Goal: Find specific page/section: Find specific page/section

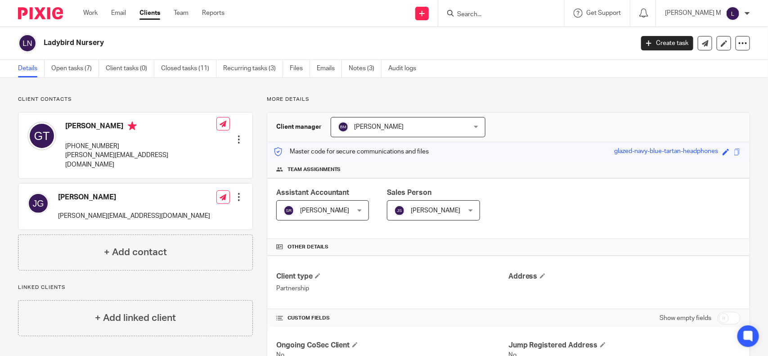
click at [490, 12] on input "Search" at bounding box center [496, 15] width 81 height 8
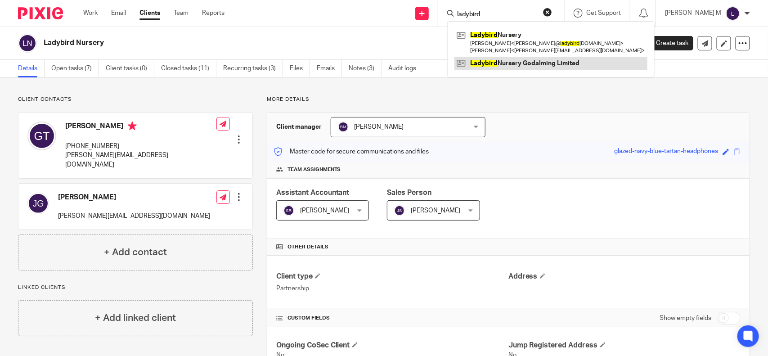
type input "ladybird"
click at [562, 63] on link at bounding box center [551, 64] width 193 height 14
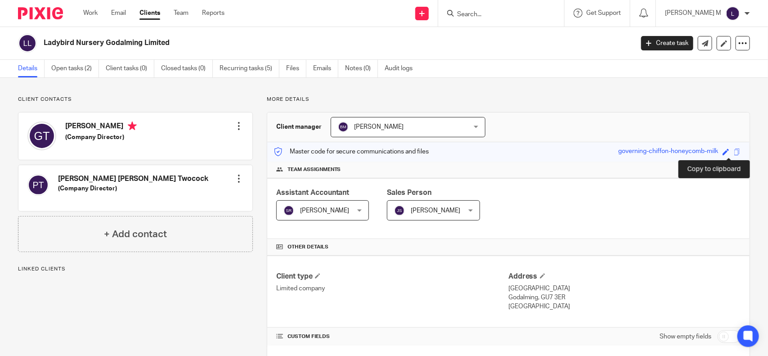
click at [734, 152] on span at bounding box center [737, 152] width 7 height 7
click at [734, 153] on span at bounding box center [737, 152] width 7 height 7
click at [734, 152] on span at bounding box center [737, 152] width 7 height 7
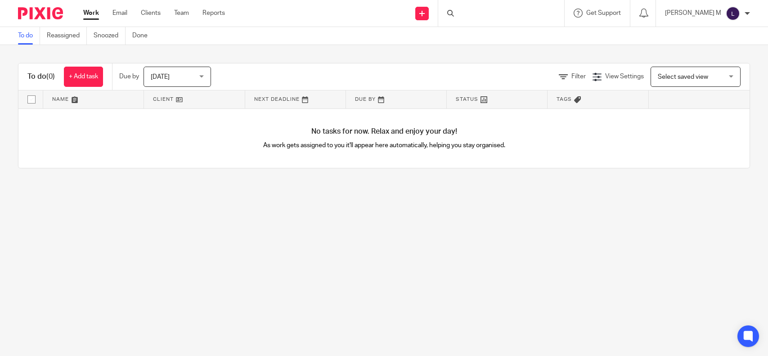
click at [505, 9] on div at bounding box center [501, 13] width 126 height 27
click at [484, 11] on input "Search" at bounding box center [496, 15] width 81 height 8
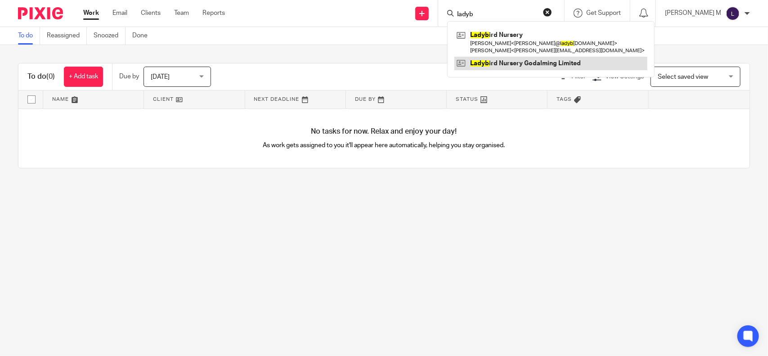
type input "ladyb"
click at [528, 62] on link at bounding box center [551, 64] width 193 height 14
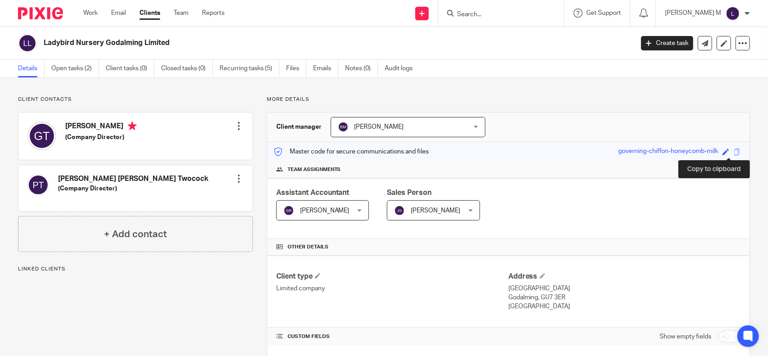
click at [734, 152] on span at bounding box center [737, 152] width 7 height 7
